Goal: Task Accomplishment & Management: Use online tool/utility

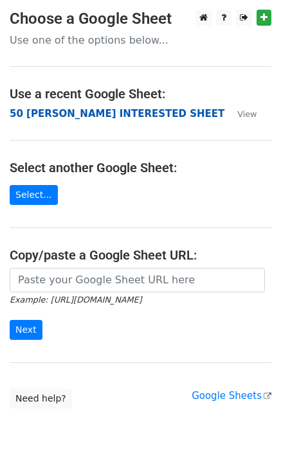
click at [84, 114] on strong "50 [PERSON_NAME] INTERESTED SHEET" at bounding box center [117, 114] width 215 height 12
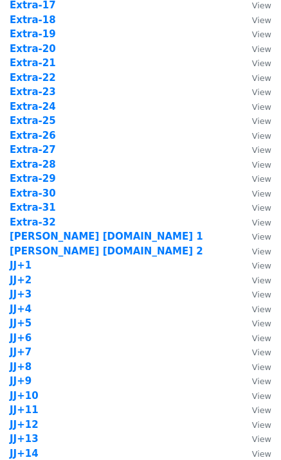
scroll to position [1028, 0]
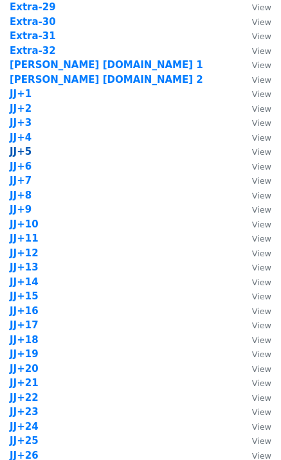
click at [23, 153] on strong "JJ+5" at bounding box center [21, 152] width 22 height 12
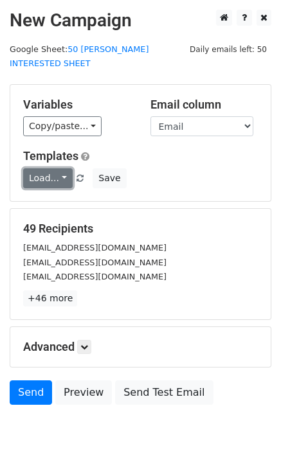
click at [52, 168] on link "Load..." at bounding box center [47, 178] width 49 height 20
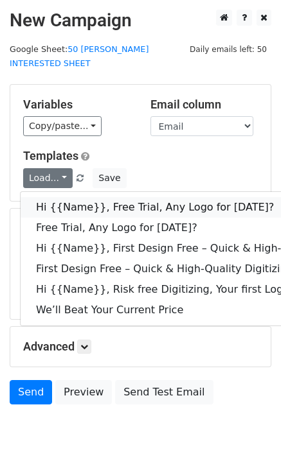
click at [75, 197] on link "Hi {{Name}}, Free Trial, Any Logo for today?" at bounding box center [205, 207] width 369 height 21
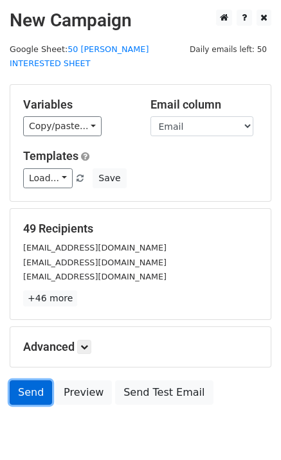
click at [33, 380] on link "Send" at bounding box center [31, 392] width 42 height 24
